Goal: Task Accomplishment & Management: Use online tool/utility

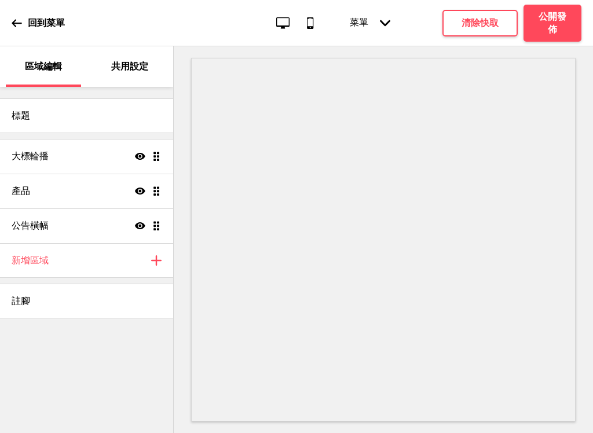
click at [113, 227] on div "公告橫幅 顯示 拖曳" at bounding box center [86, 226] width 173 height 35
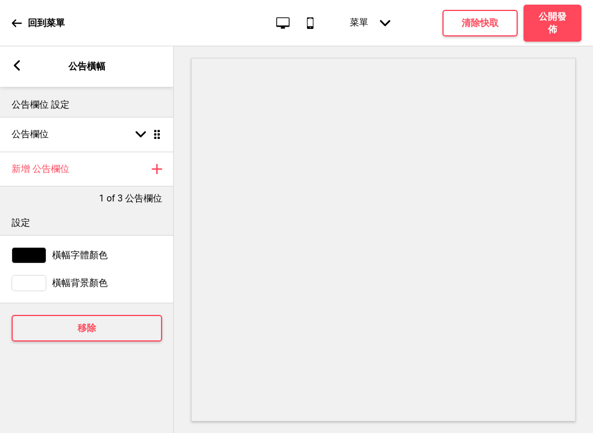
click at [139, 134] on icon at bounding box center [141, 134] width 10 height 6
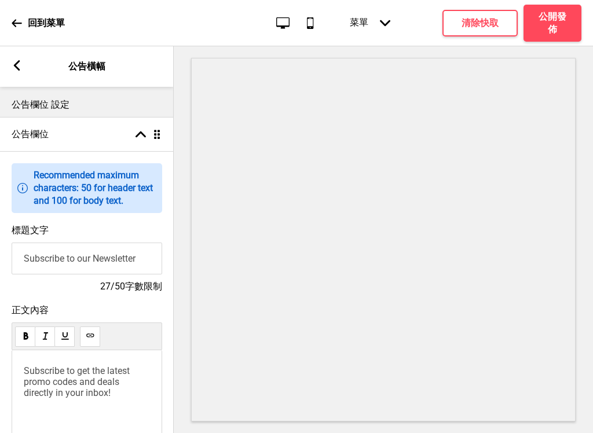
click at [142, 129] on div "箭頭up" at bounding box center [141, 134] width 10 height 10
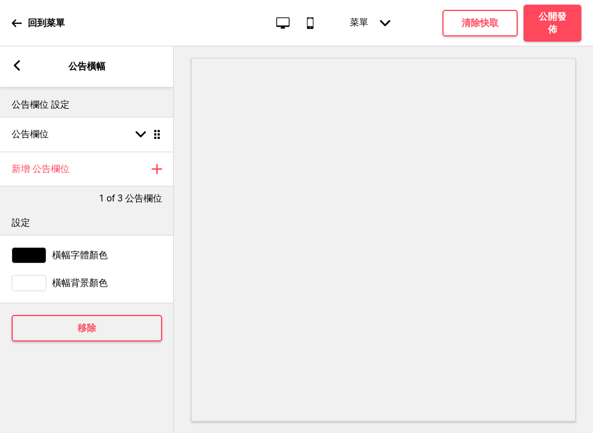
click at [20, 63] on rect at bounding box center [17, 65] width 10 height 10
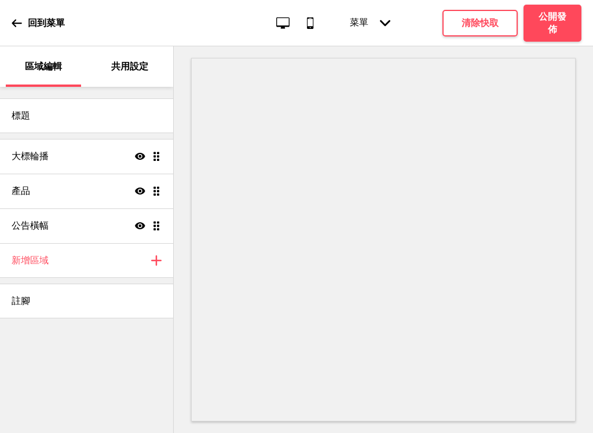
click at [104, 156] on div "大標輪播 顯示 拖曳" at bounding box center [86, 156] width 173 height 35
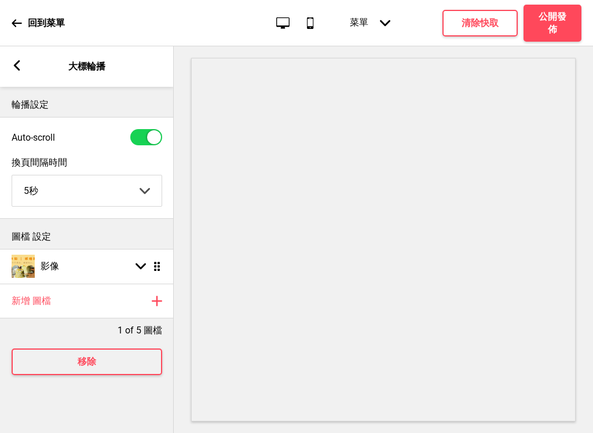
click at [21, 61] on rect at bounding box center [17, 65] width 10 height 10
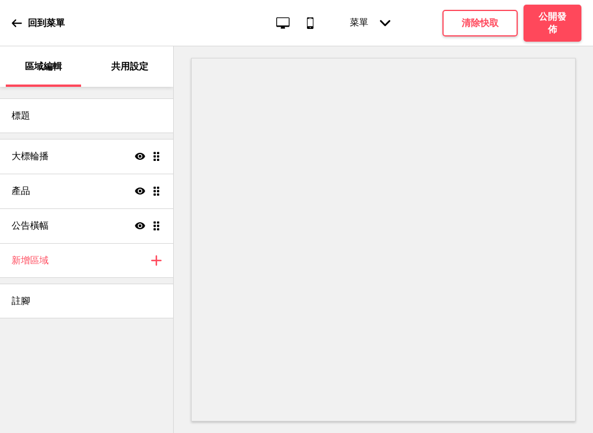
click at [98, 226] on div "公告橫幅 顯示 拖曳" at bounding box center [86, 226] width 173 height 35
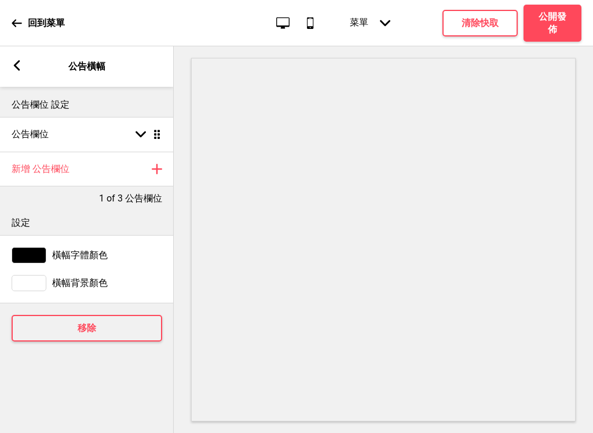
click at [141, 206] on div "設定" at bounding box center [87, 220] width 174 height 30
click at [141, 133] on rect at bounding box center [141, 134] width 10 height 10
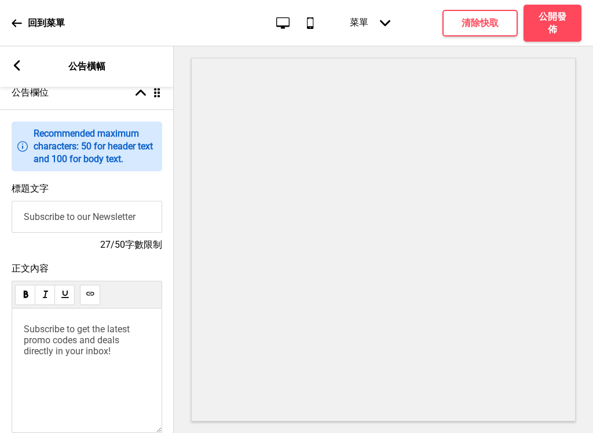
scroll to position [44, 0]
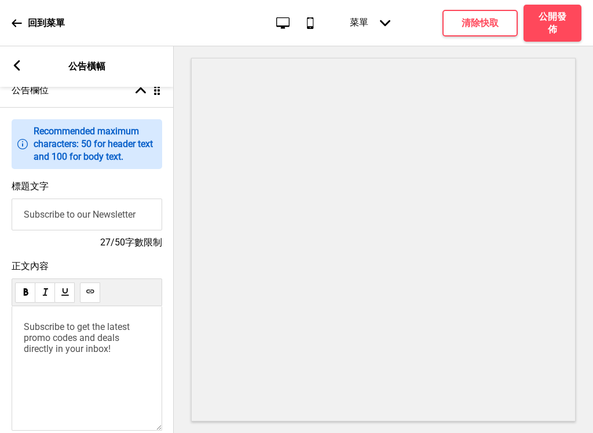
click at [144, 226] on input "Subscribe to our Newsletter" at bounding box center [87, 215] width 151 height 32
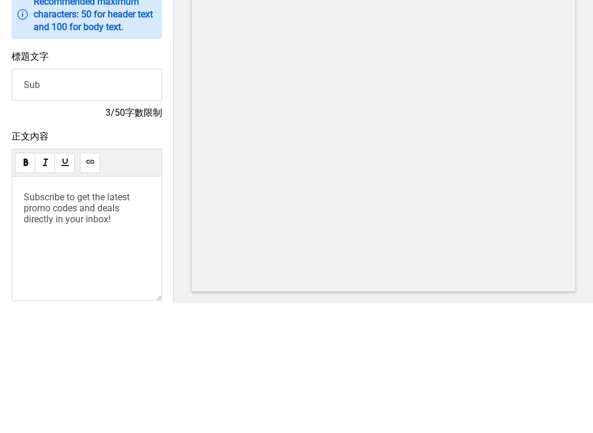
type input "Su"
click at [53, 199] on input "客製蛋糕" at bounding box center [87, 215] width 151 height 32
click at [105, 199] on input "客製蛋糕" at bounding box center [87, 215] width 151 height 32
click at [26, 199] on input "客製蛋糕" at bounding box center [87, 215] width 151 height 32
click at [70, 199] on input "客製蛋糕" at bounding box center [87, 215] width 151 height 32
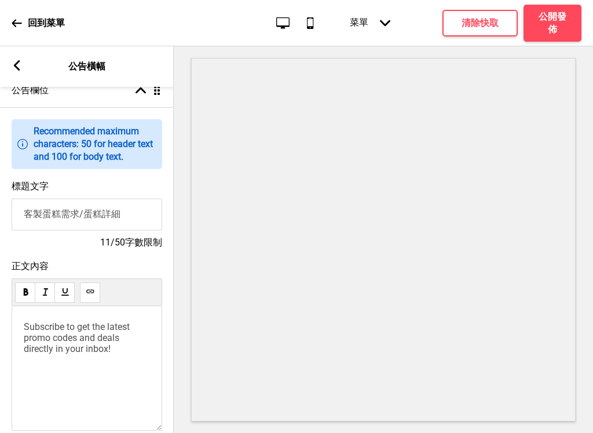
click at [93, 225] on input "客製蛋糕需求/蛋糕詳細" at bounding box center [87, 215] width 151 height 32
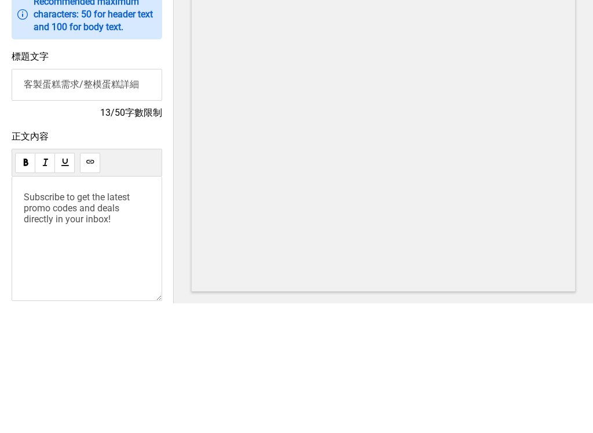
click at [135, 199] on input "客製蛋糕需求/整模蛋糕詳細" at bounding box center [87, 215] width 151 height 32
click at [141, 199] on input "客製蛋糕需求/整模蛋糕詳細" at bounding box center [87, 215] width 151 height 32
type input "客製蛋糕需求/整模蛋糕相關問題"
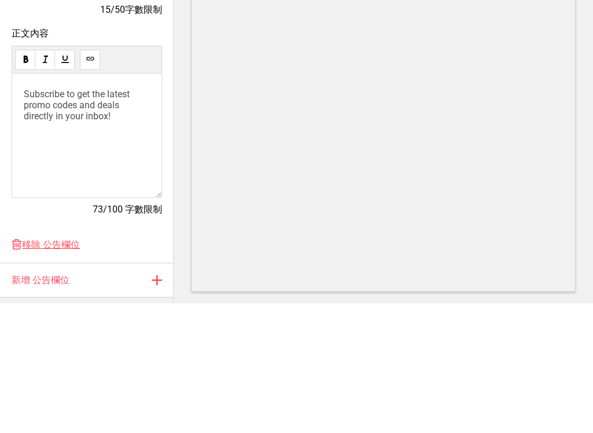
scroll to position [149, 0]
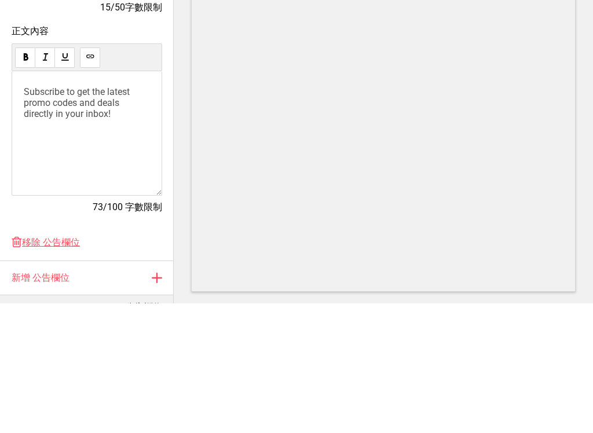
click at [134, 216] on p "Subscribe to get the latest promo codes and deals directly in your inbox!" at bounding box center [87, 232] width 126 height 33
click at [19, 201] on div "請加官方Line" at bounding box center [87, 263] width 151 height 125
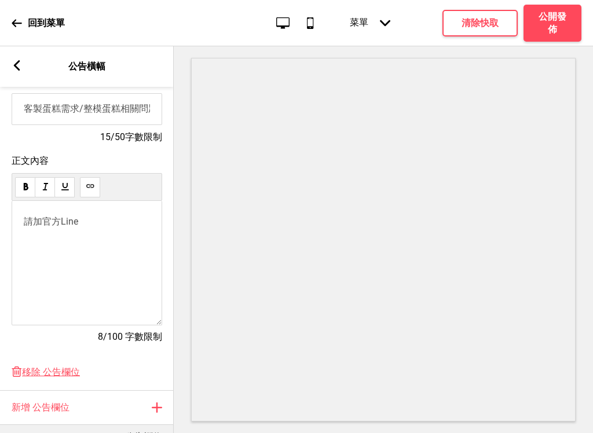
click at [69, 227] on span "請加官方Line" at bounding box center [51, 221] width 54 height 11
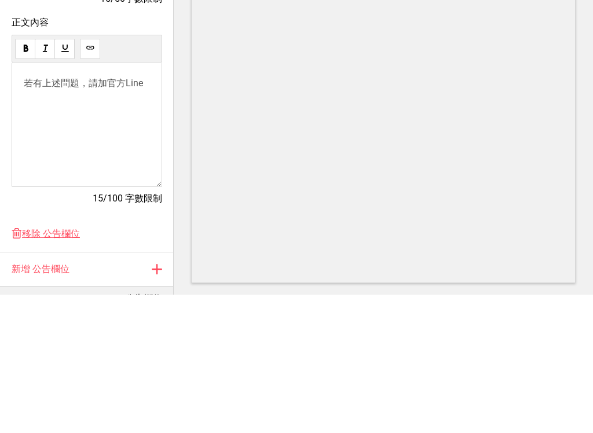
click at [159, 201] on div "若有上述問題，請加官方Line" at bounding box center [87, 263] width 151 height 125
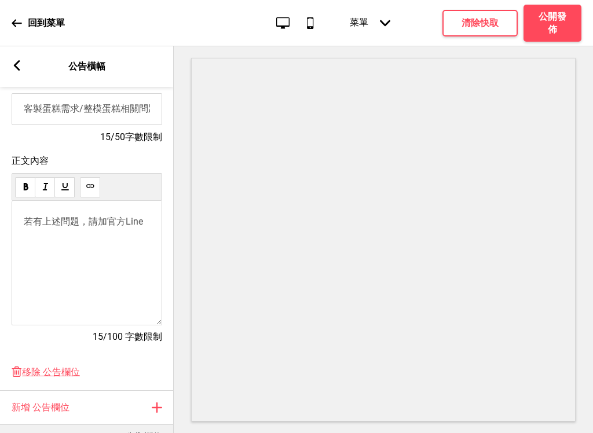
click at [143, 227] on span "若有上述問題，請加官方Line" at bounding box center [83, 221] width 119 height 11
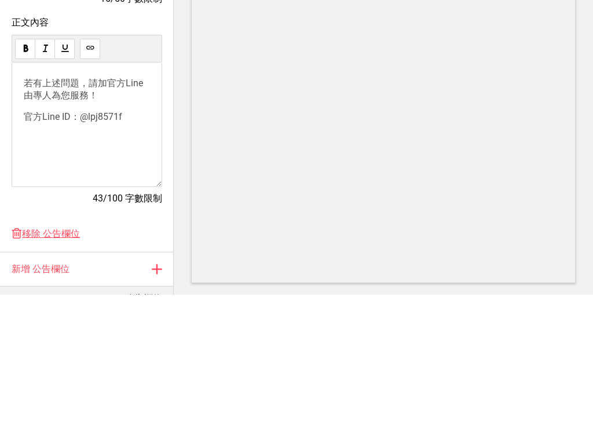
click at [130, 250] on p "官方Line ID：@lpj8571f" at bounding box center [87, 256] width 126 height 12
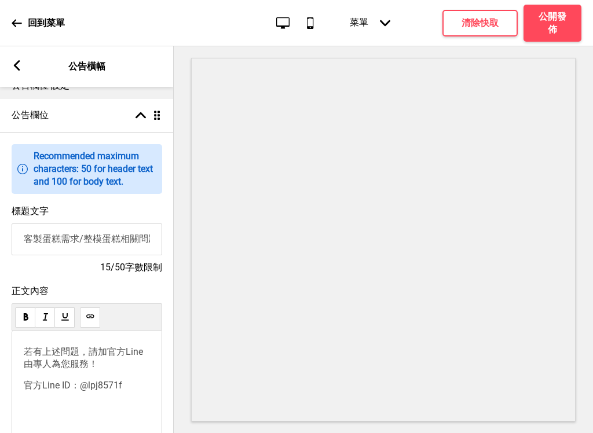
scroll to position [18, 0]
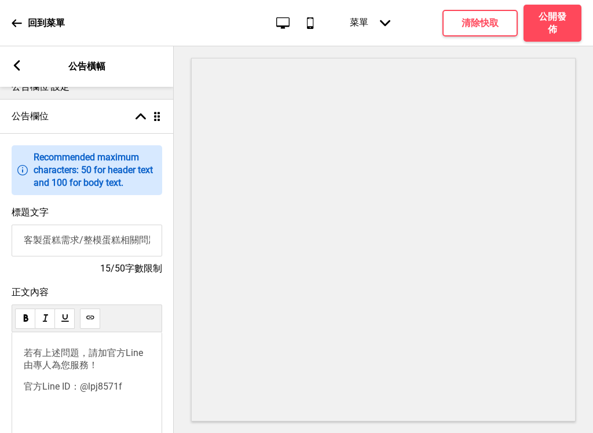
click at [137, 122] on div "公告欄位 箭頭up 拖曳" at bounding box center [87, 116] width 174 height 35
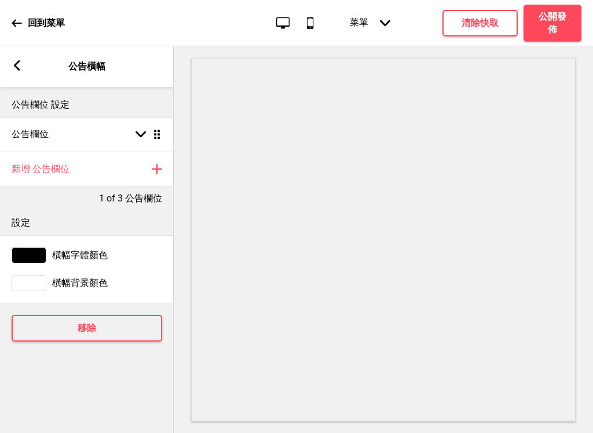
scroll to position [0, 0]
click at [17, 70] on rect at bounding box center [17, 65] width 10 height 10
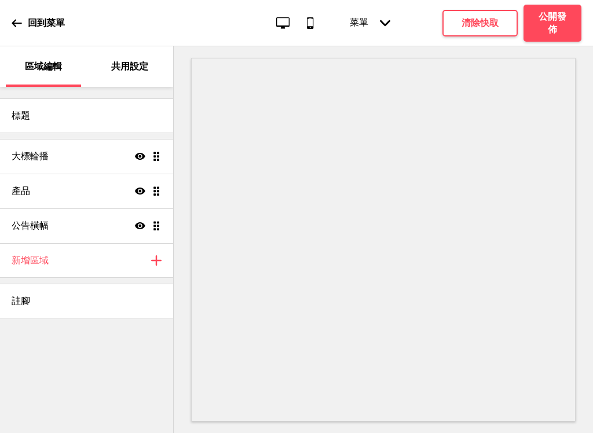
click at [128, 302] on div "註腳" at bounding box center [86, 301] width 173 height 35
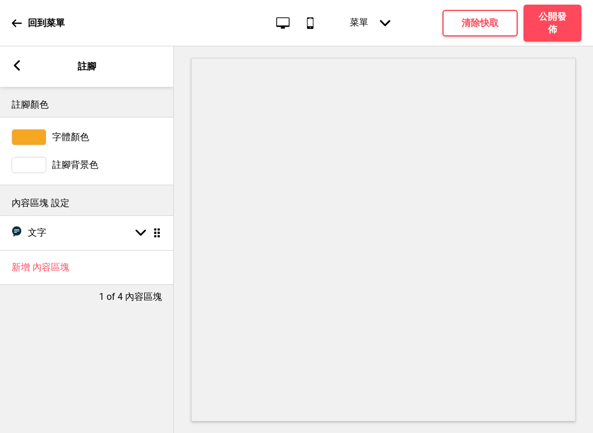
click at [133, 236] on div "箭頭down 拖曳" at bounding box center [146, 233] width 32 height 10
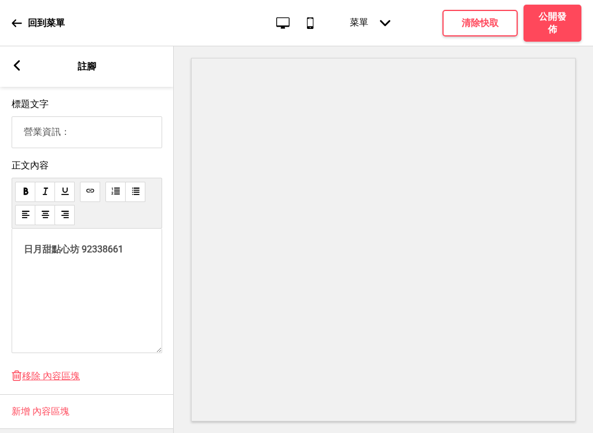
scroll to position [163, 0]
click at [138, 257] on p "日月甜點心坊 92338661" at bounding box center [87, 250] width 126 height 12
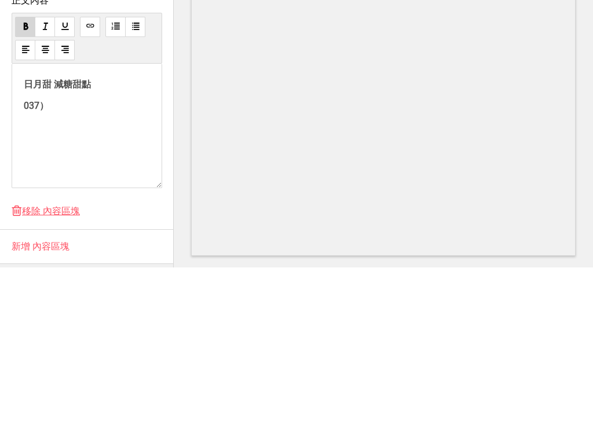
click at [21, 229] on div "日月甜 減糖甜點 037）" at bounding box center [87, 291] width 151 height 125
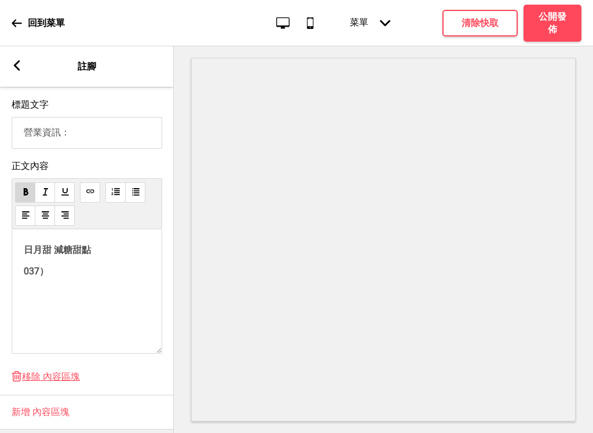
click at [38, 278] on p "037）" at bounding box center [87, 272] width 126 height 12
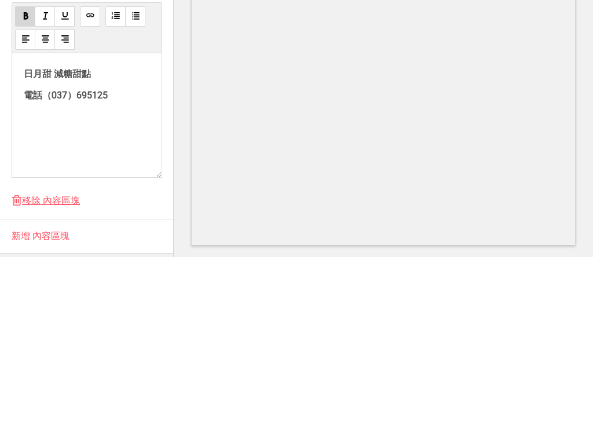
click at [119, 229] on div "日月甜 減糖甜點 電話（037）695125" at bounding box center [87, 291] width 151 height 125
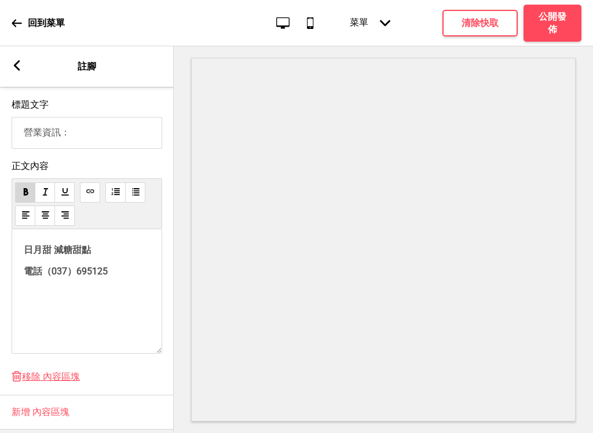
click at [111, 257] on p "日月甜 減糖甜點" at bounding box center [87, 250] width 126 height 12
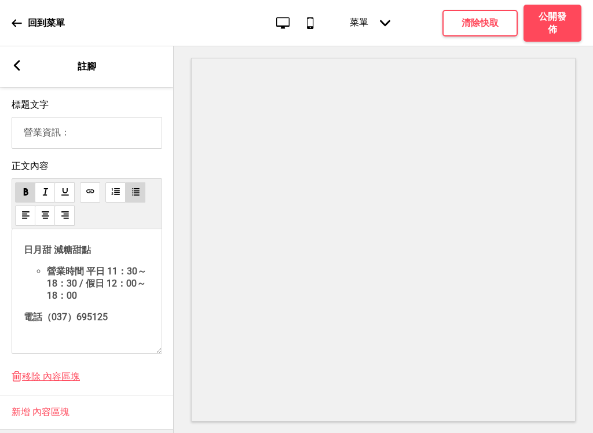
click at [88, 274] on span "營業時間 平日 11：30～18：30 / 假日 12：00～18：00" at bounding box center [97, 283] width 100 height 35
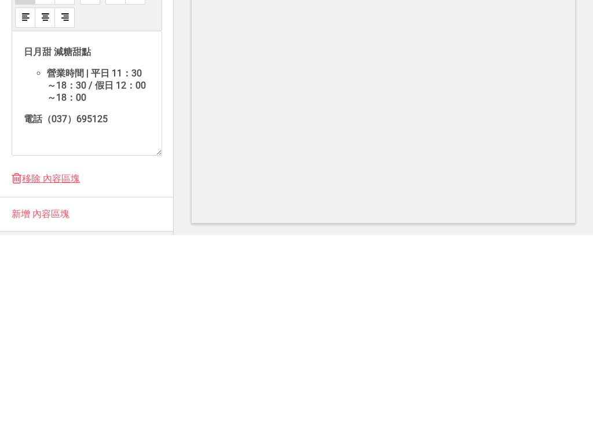
click at [20, 229] on div "日月甜 減糖甜點 營業時間 | 平日 11：30～18：30 / 假日 12：00～18：00 電話（037）695125" at bounding box center [87, 291] width 151 height 125
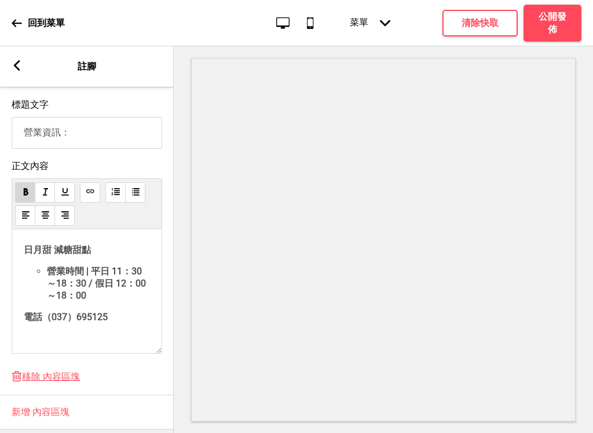
click at [118, 300] on li "營業時間 | 平日 11：30～18：30 / 假日 12：00～18：00" at bounding box center [98, 284] width 103 height 36
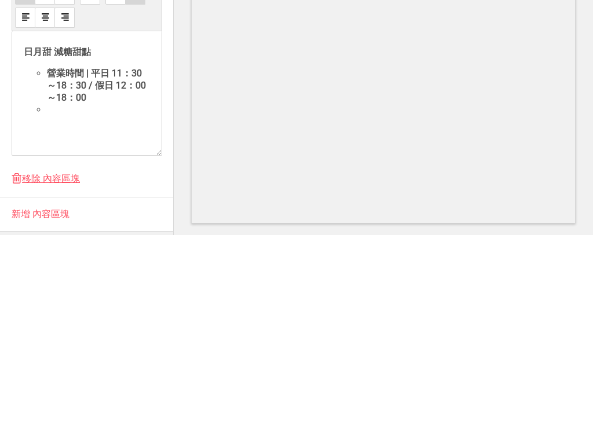
click at [74, 302] on li "﻿" at bounding box center [98, 307] width 103 height 11
click at [47, 312] on span "電話（037）695125" at bounding box center [89, 317] width 84 height 11
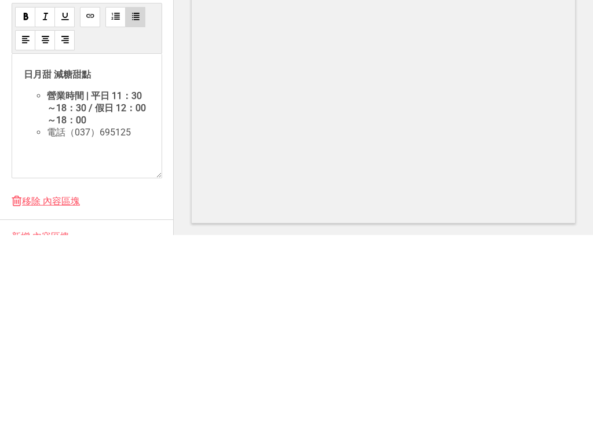
scroll to position [137, 0]
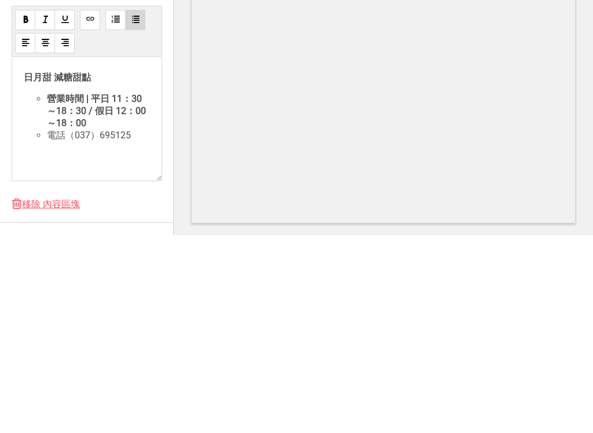
click at [52, 328] on span "電話（037）695125" at bounding box center [89, 333] width 84 height 11
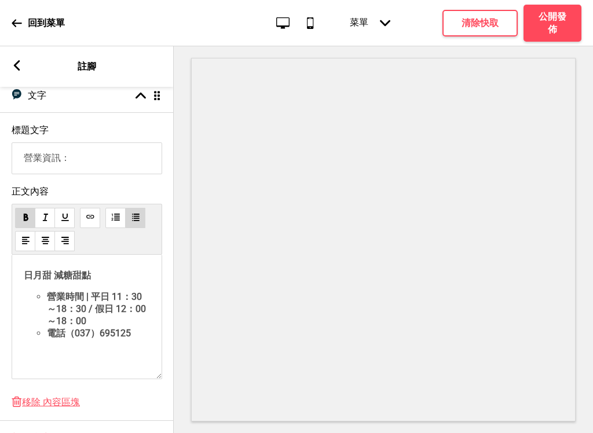
click at [147, 336] on li "電話（037）695125" at bounding box center [98, 334] width 103 height 12
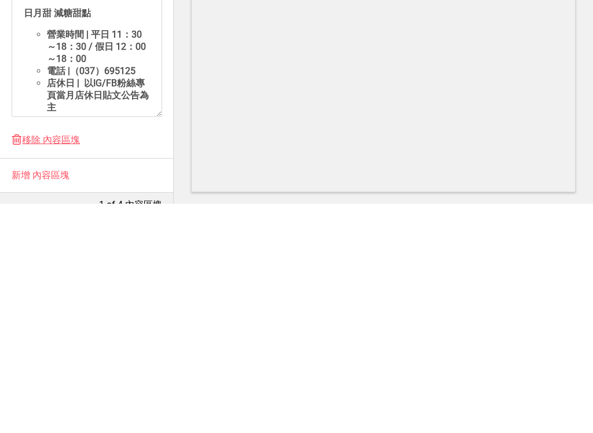
scroll to position [60, 0]
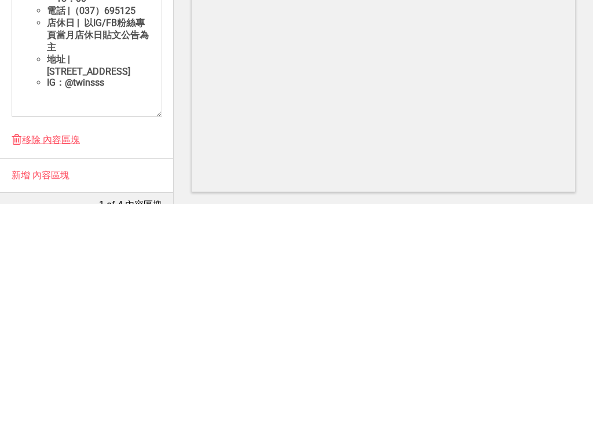
click at [131, 306] on li "IG：@twinsss" at bounding box center [98, 312] width 103 height 12
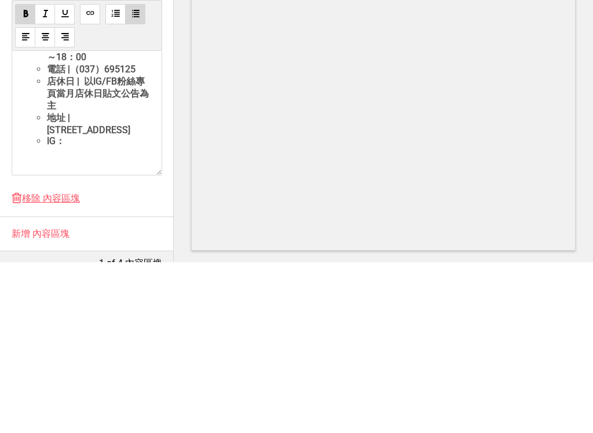
click at [98, 175] on button at bounding box center [90, 185] width 20 height 20
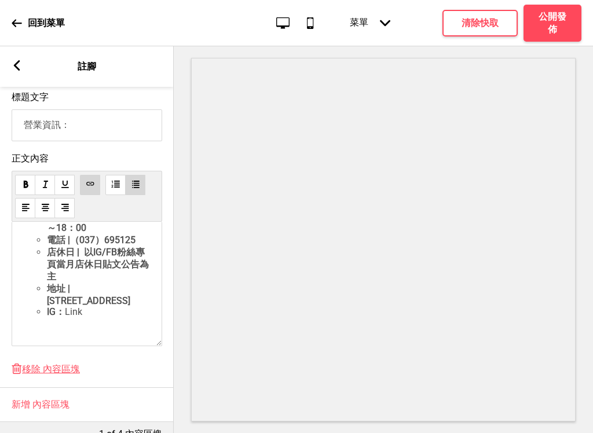
click at [71, 312] on span "Link" at bounding box center [73, 311] width 17 height 11
click at [132, 328] on div "日月甜 減糖甜點 營業時間 | 平日 11：30～18：30 / 假日 12：00～18：00 電話 |（037）695125 店休日 | 以IG/FB粉絲專…" at bounding box center [87, 269] width 126 height 184
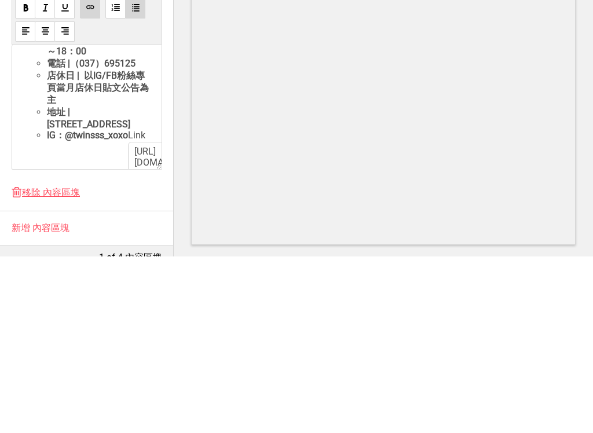
click at [117, 306] on li "IG：@twinsss_xoxo Link [URL][DOMAIN_NAME]" at bounding box center [98, 323] width 103 height 34
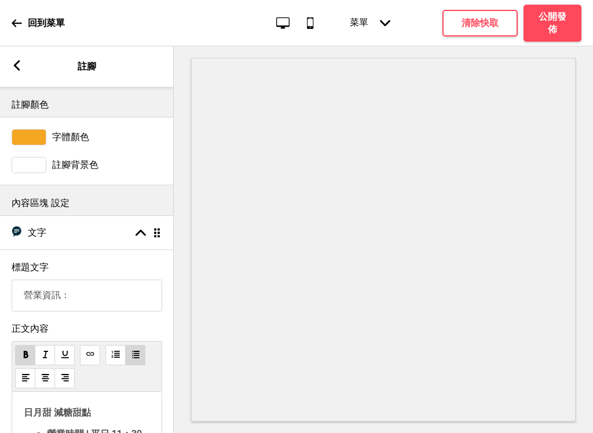
scroll to position [0, 0]
click at [550, 28] on h4 "公開發佈" at bounding box center [552, 22] width 35 height 25
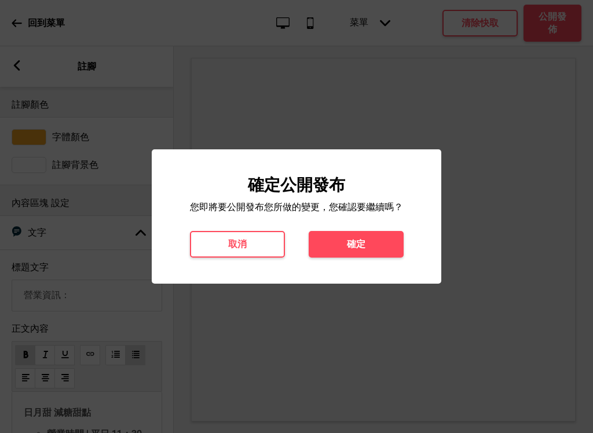
click at [369, 246] on button "確定" at bounding box center [356, 244] width 95 height 27
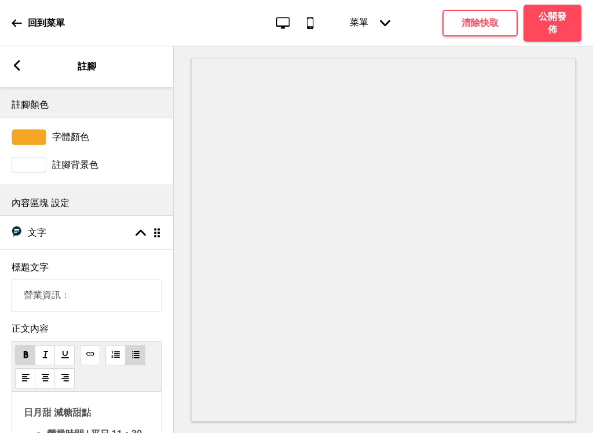
click at [566, 41] on button "公開發佈" at bounding box center [553, 23] width 58 height 37
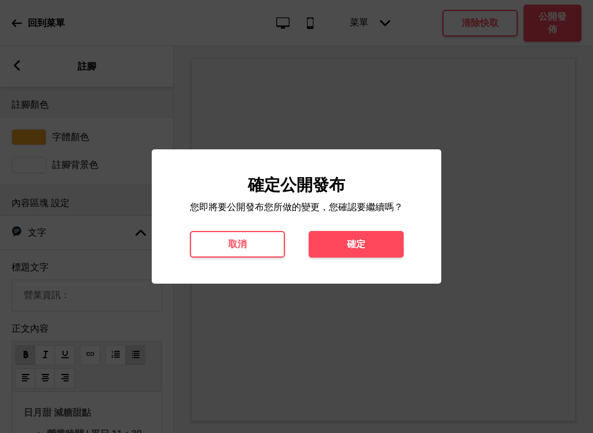
click at [261, 244] on button "取消" at bounding box center [237, 244] width 95 height 27
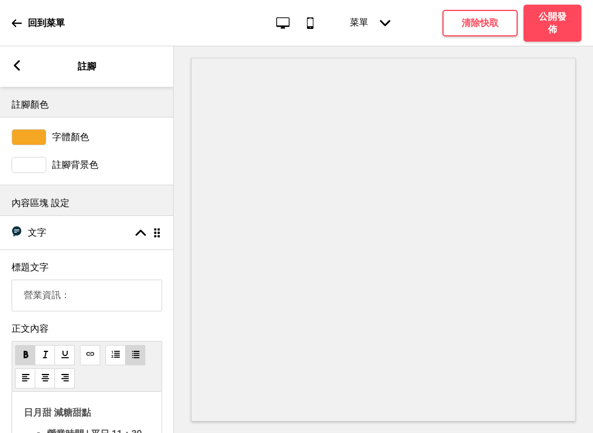
click at [22, 66] on rect at bounding box center [17, 65] width 10 height 10
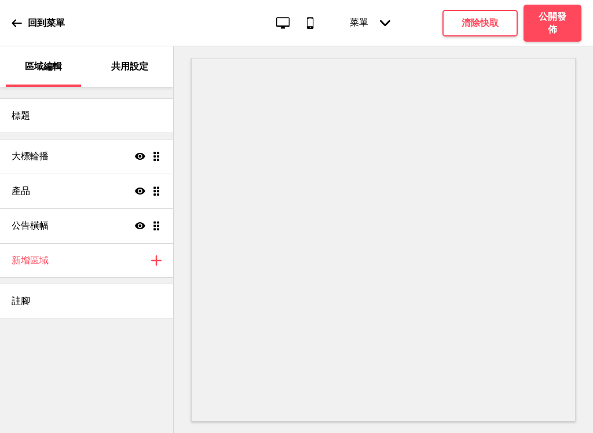
click at [156, 197] on div "產品 顯示 拖曳" at bounding box center [86, 191] width 173 height 35
select select "contain"
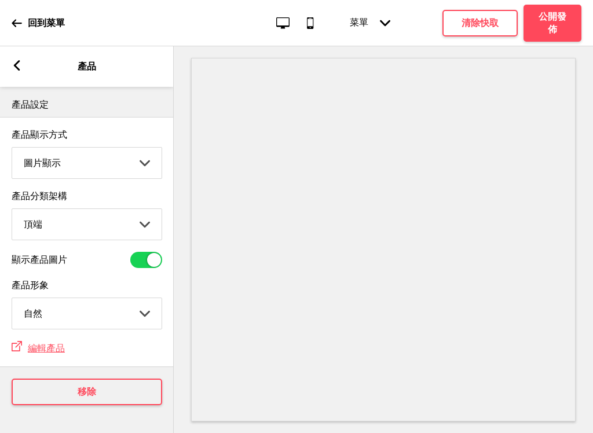
click at [44, 353] on span "編輯產品" at bounding box center [46, 348] width 37 height 11
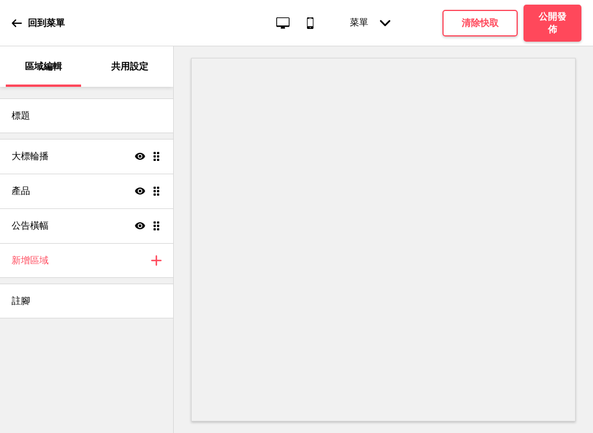
click at [20, 162] on h4 "大標輪播" at bounding box center [30, 156] width 37 height 13
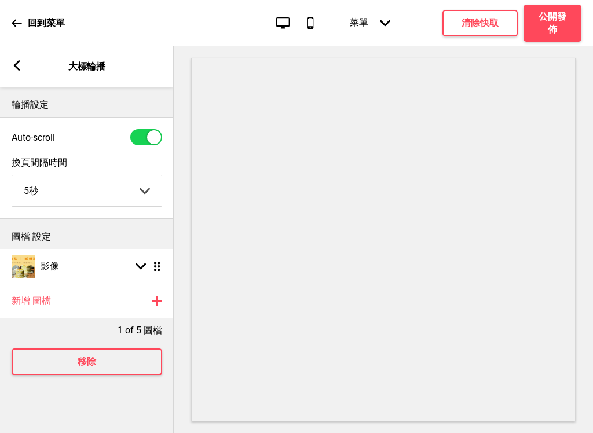
click at [12, 70] on rect at bounding box center [17, 65] width 10 height 10
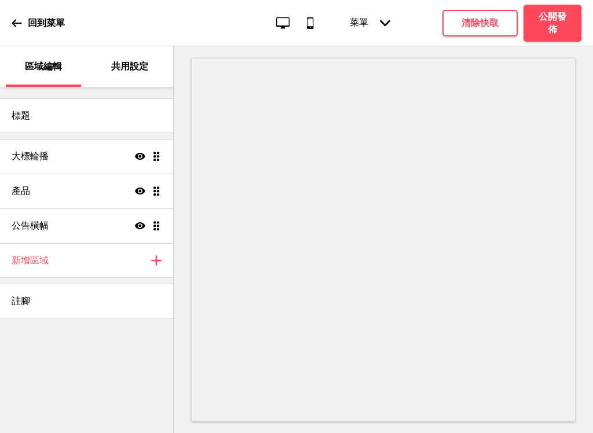
click at [21, 187] on h4 "產品" at bounding box center [21, 191] width 19 height 13
select select "contain"
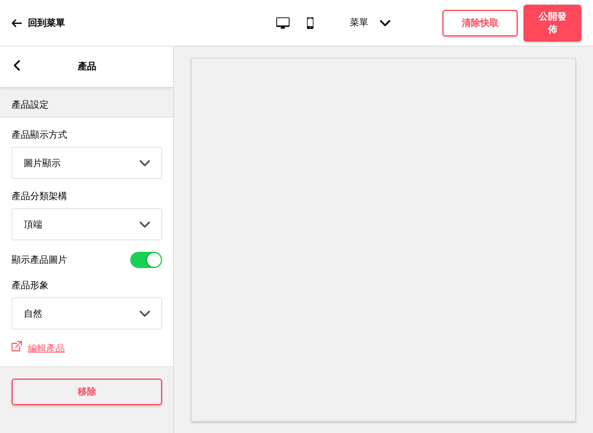
click at [20, 24] on icon at bounding box center [17, 23] width 10 height 10
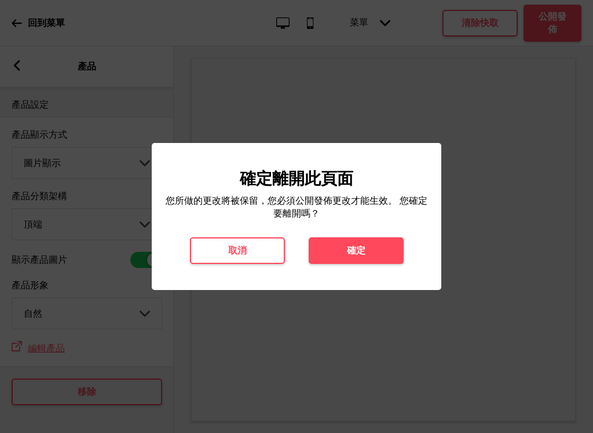
click at [376, 253] on button "確定" at bounding box center [356, 250] width 95 height 27
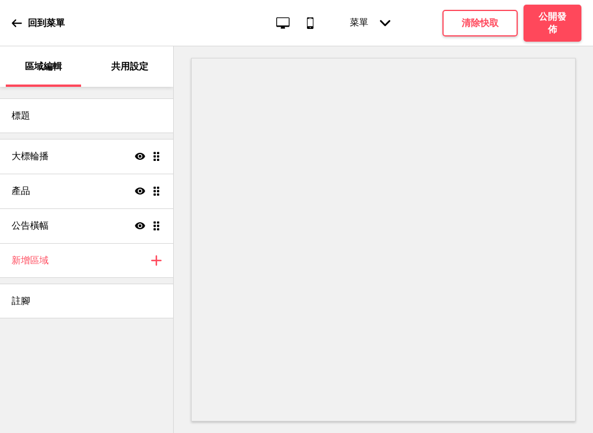
click at [16, 22] on icon at bounding box center [17, 23] width 10 height 10
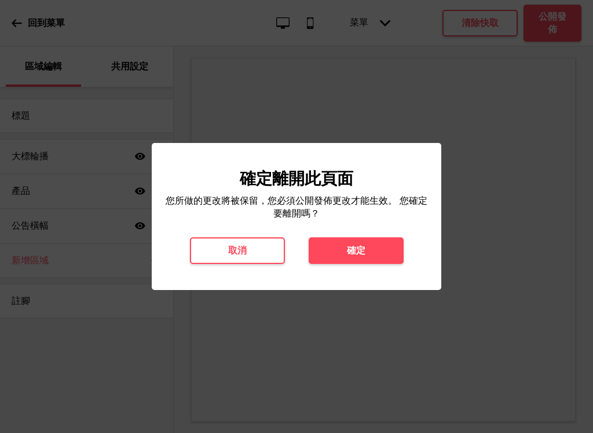
click at [353, 255] on h4 "確定" at bounding box center [356, 250] width 19 height 13
